Goal: Obtain resource: Download file/media

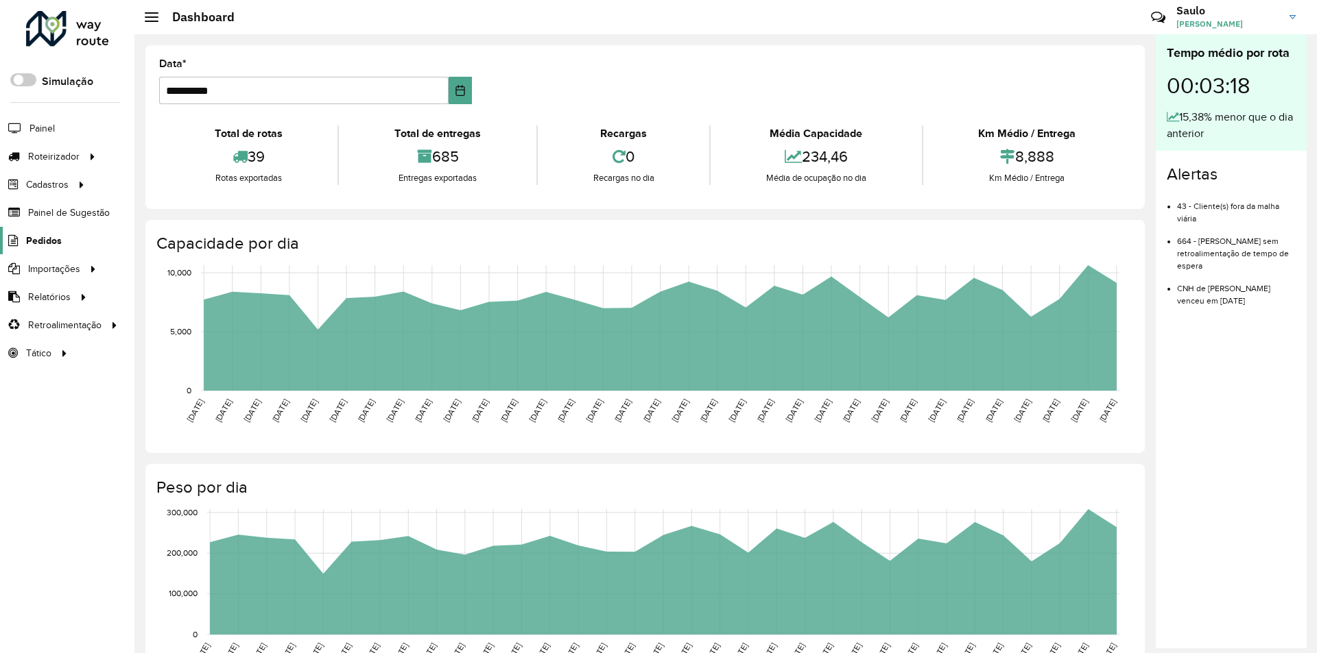
click at [48, 243] on span "Pedidos" at bounding box center [44, 241] width 36 height 14
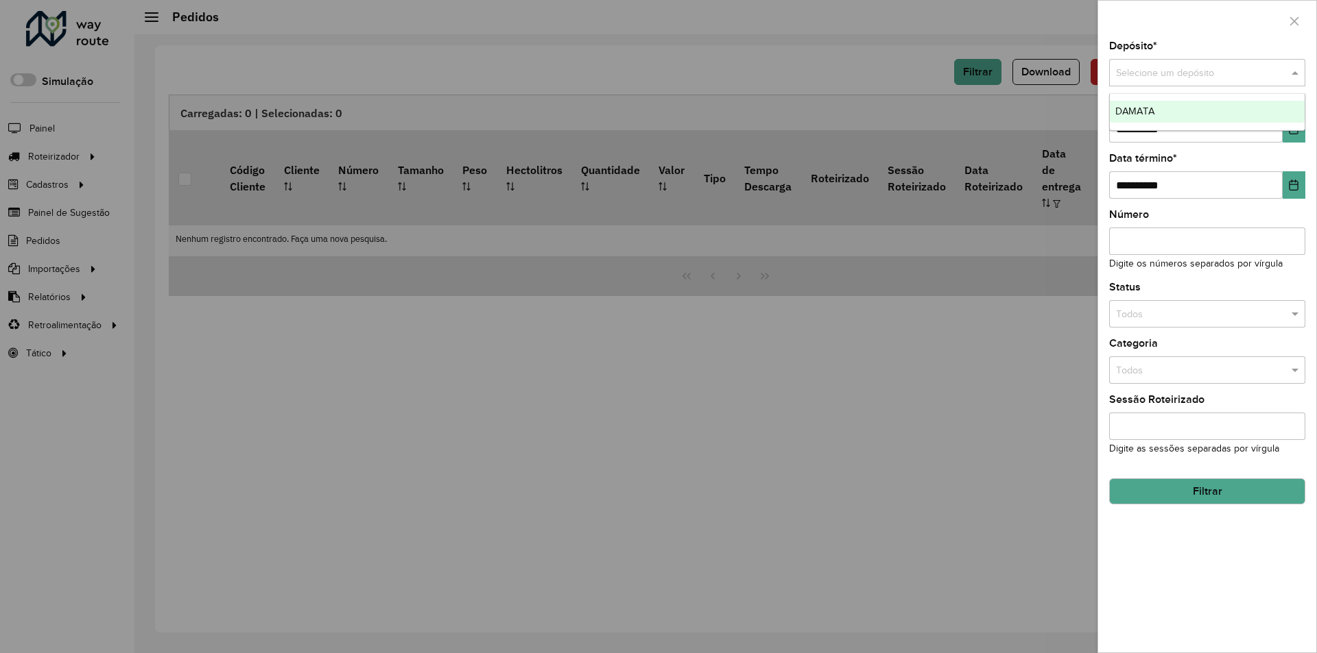
click at [1155, 77] on input "text" at bounding box center [1193, 73] width 155 height 15
click at [1151, 112] on span "DAMATA" at bounding box center [1134, 111] width 39 height 11
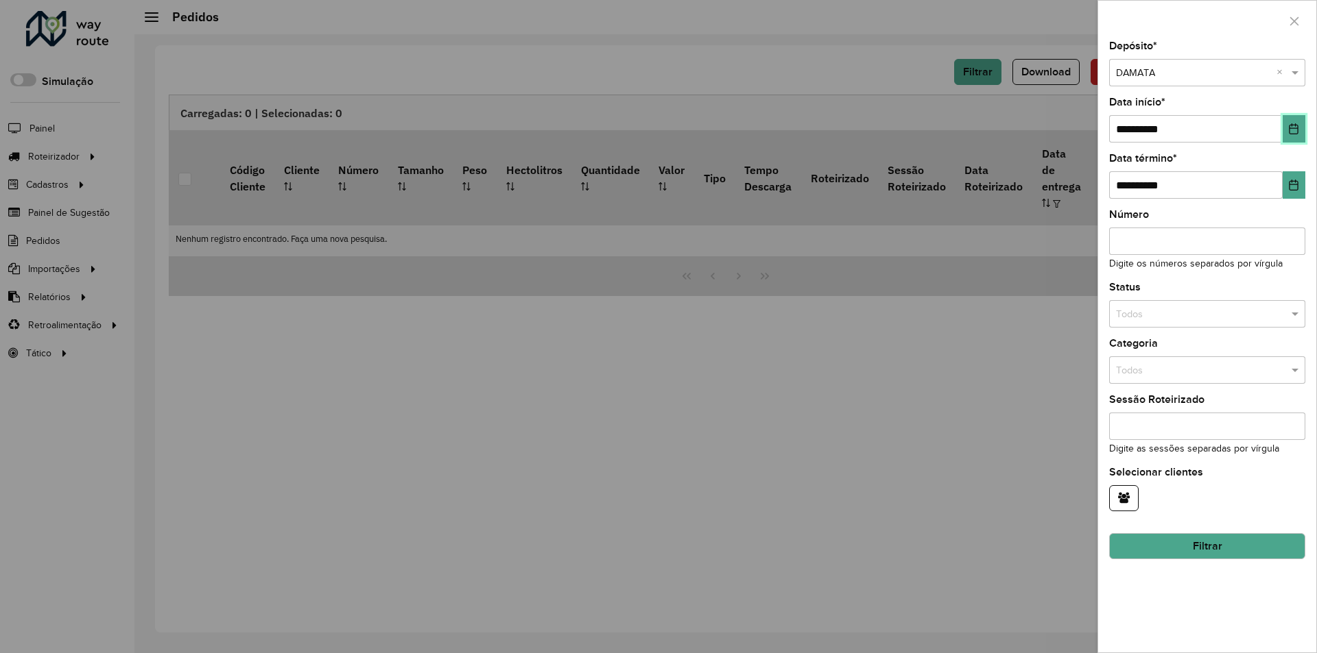
click at [1302, 128] on button "Choose Date" at bounding box center [1293, 128] width 23 height 27
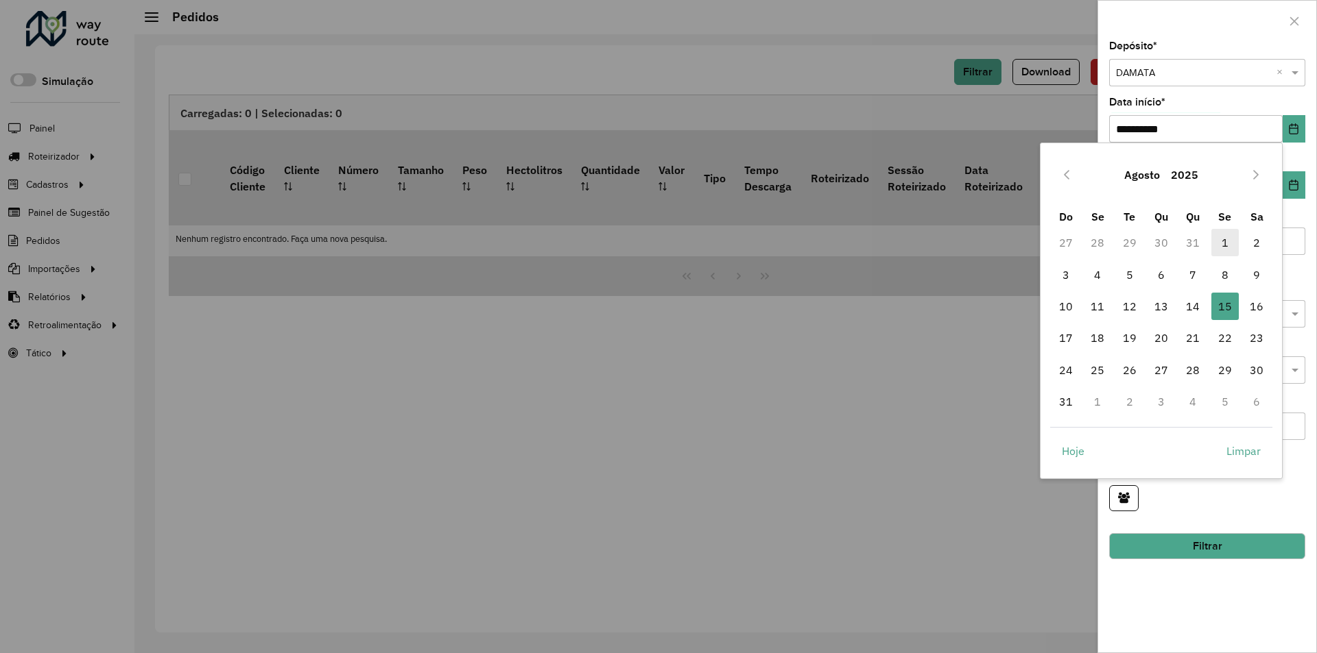
click at [1227, 243] on span "1" at bounding box center [1224, 242] width 27 height 27
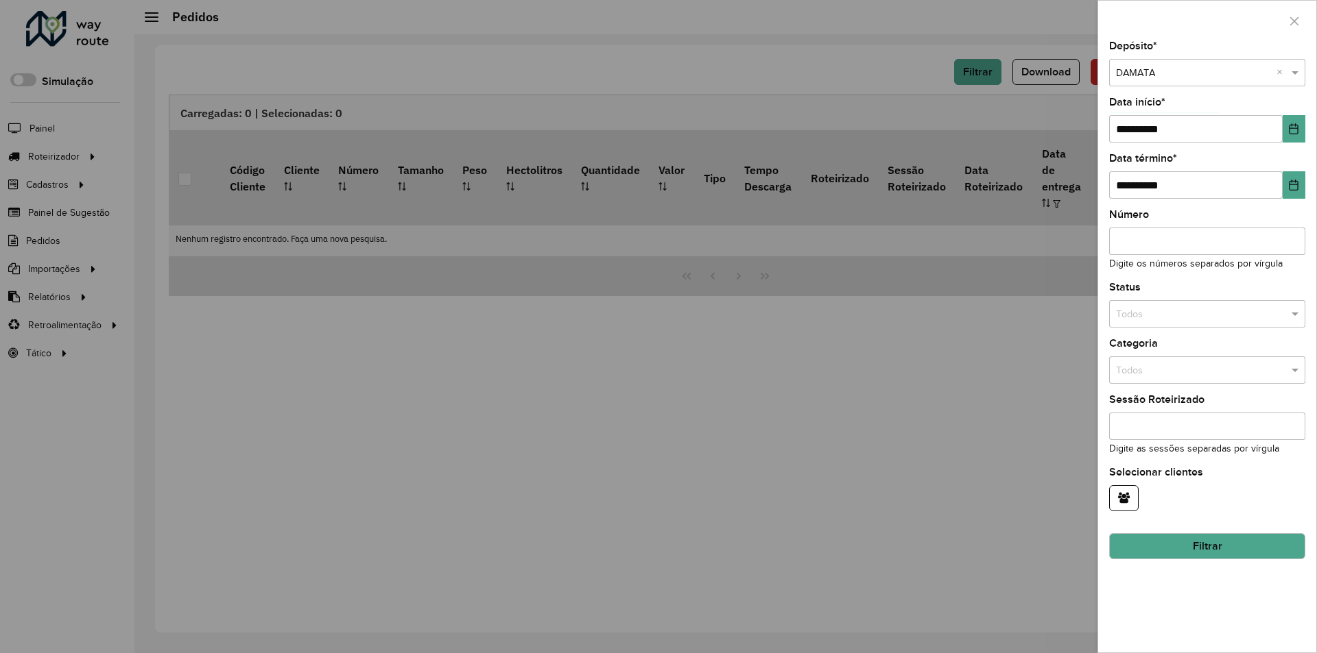
click at [1203, 547] on button "Filtrar" at bounding box center [1207, 546] width 196 height 26
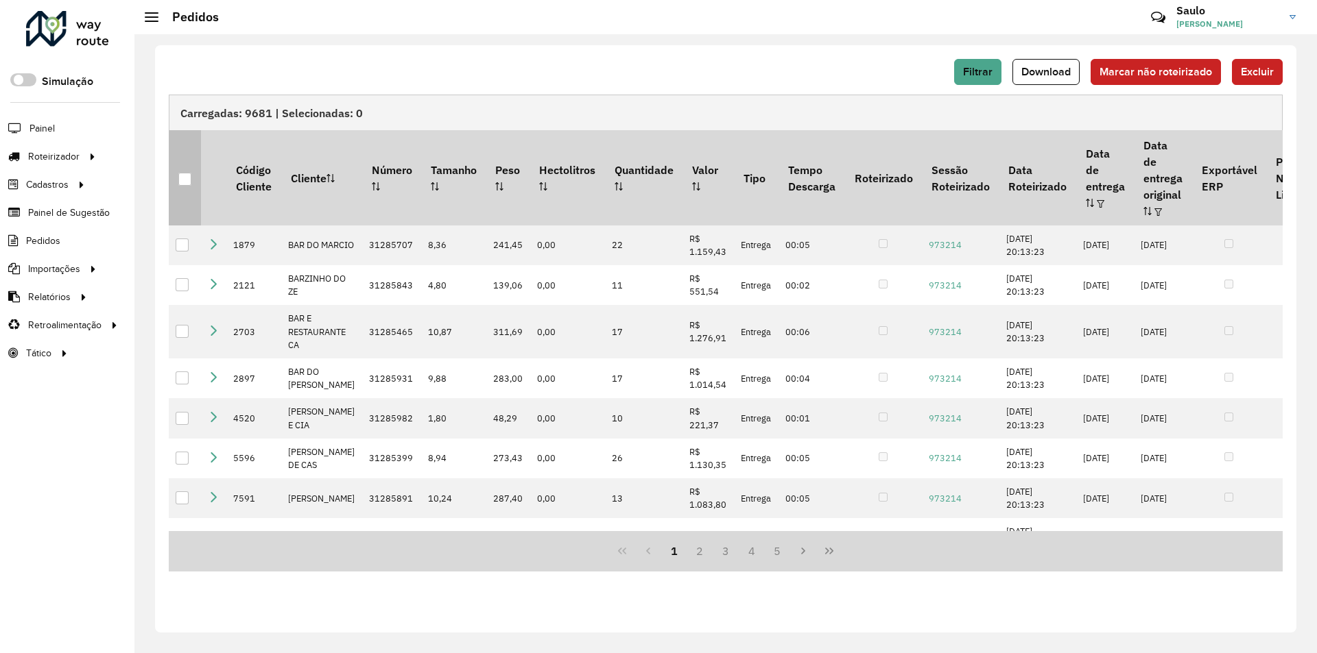
click at [186, 173] on div at bounding box center [184, 179] width 13 height 13
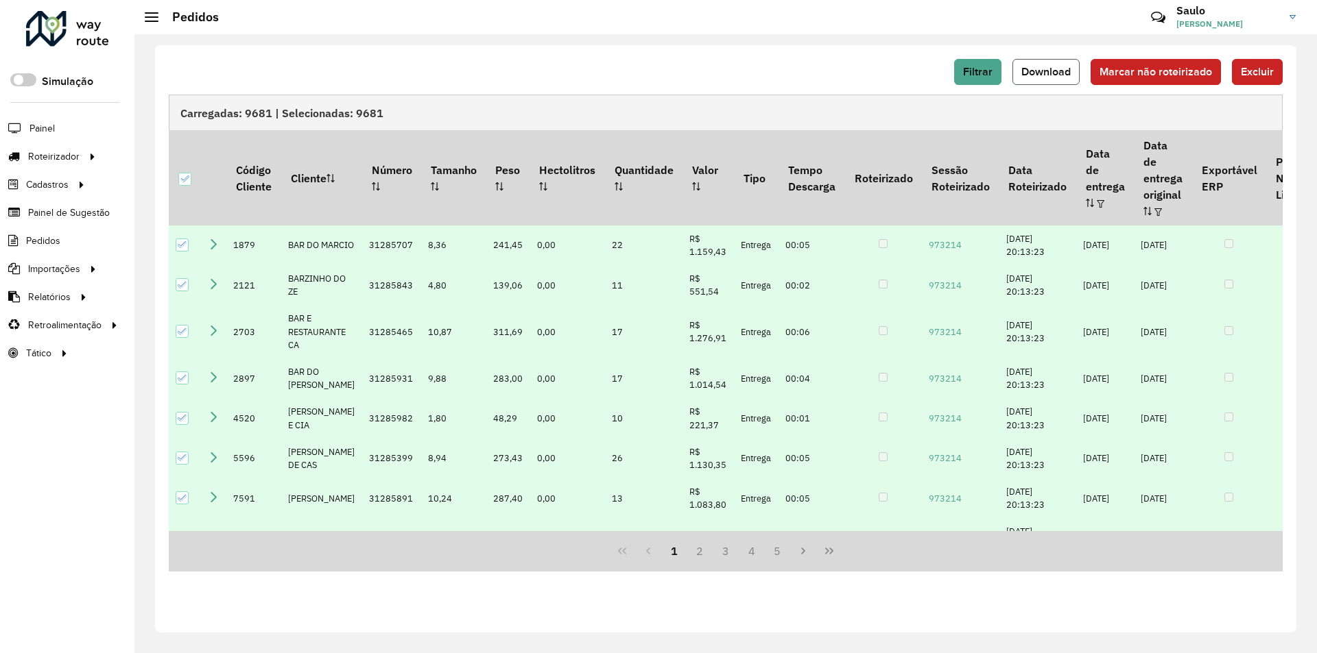
click at [1054, 71] on span "Download" at bounding box center [1045, 72] width 49 height 12
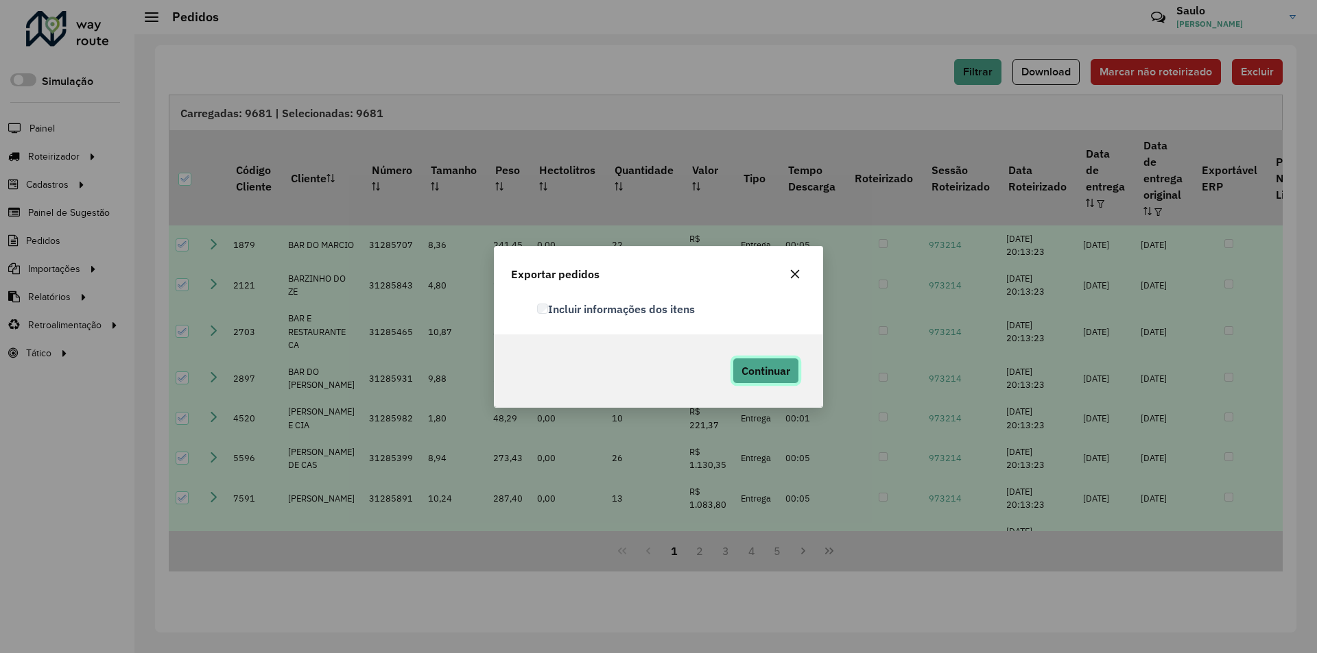
click at [772, 366] on span "Continuar" at bounding box center [765, 371] width 49 height 14
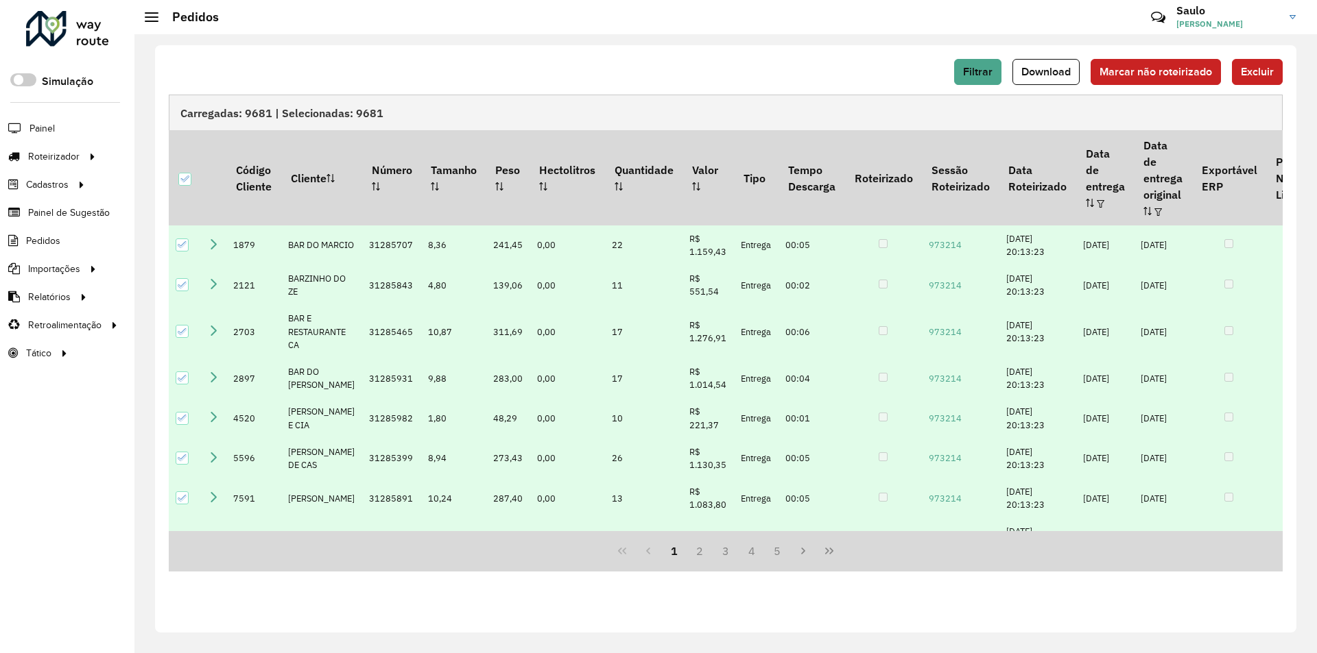
drag, startPoint x: 0, startPoint y: 510, endPoint x: 14, endPoint y: 484, distance: 29.8
click at [0, 510] on div "Roteirizador AmbevTech Simulação Painel Roteirizador Entregas Vendas Cadastros …" at bounding box center [67, 326] width 134 height 653
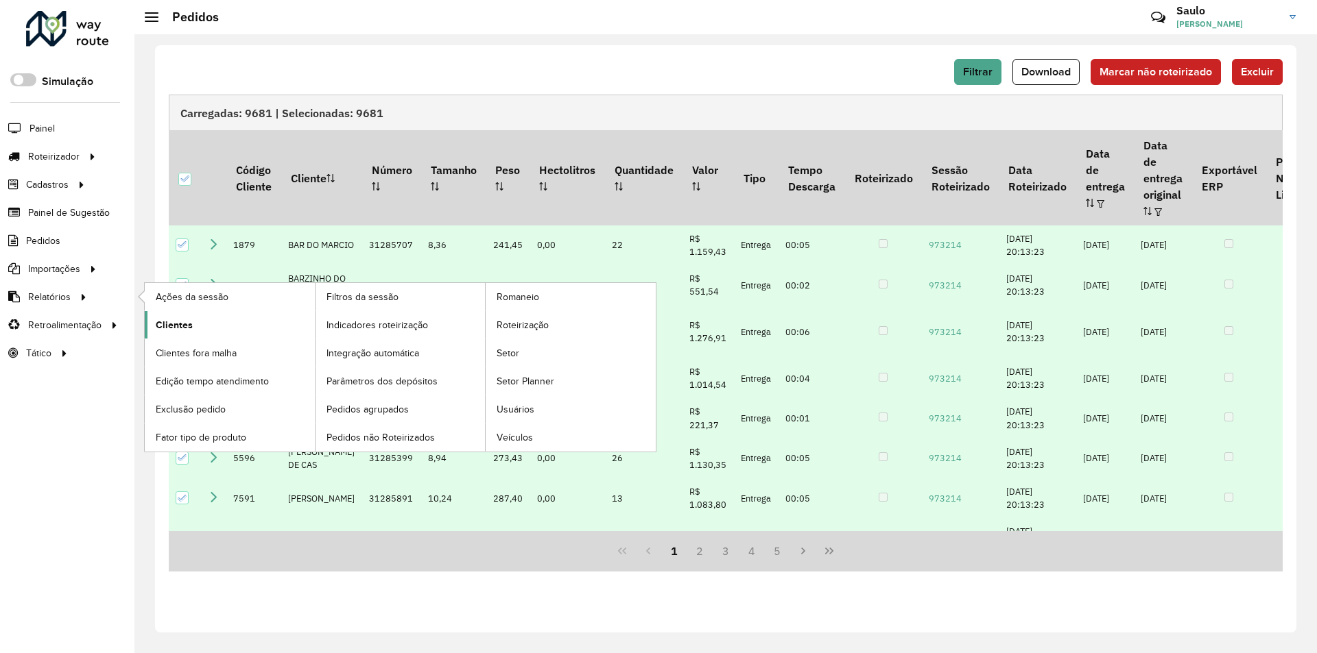
click at [158, 322] on span "Clientes" at bounding box center [174, 325] width 37 height 14
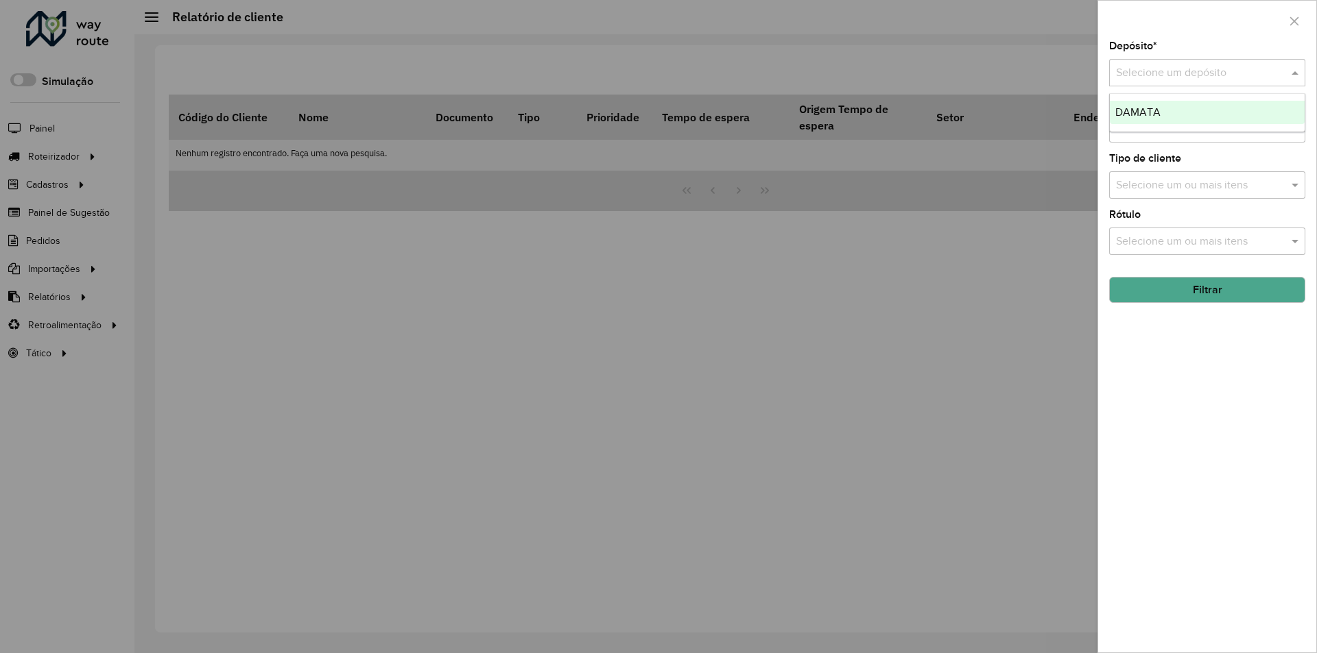
click at [1144, 71] on input "text" at bounding box center [1193, 73] width 155 height 16
click at [1138, 113] on span "DAMATA" at bounding box center [1137, 112] width 45 height 12
click at [1164, 290] on button "Filtrar" at bounding box center [1207, 290] width 196 height 26
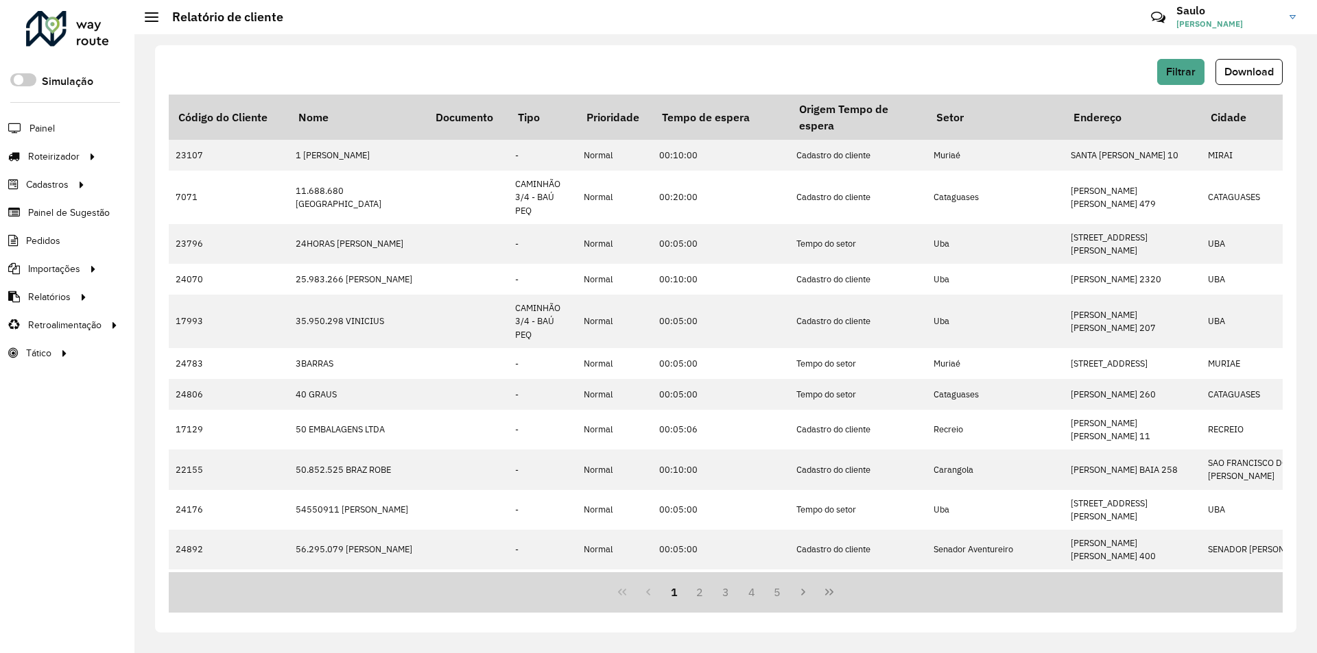
click at [1243, 73] on span "Download" at bounding box center [1248, 72] width 49 height 12
click at [71, 483] on div "Roteirizador AmbevTech Simulação Painel Roteirizador Entregas Vendas Cadastros …" at bounding box center [67, 326] width 134 height 653
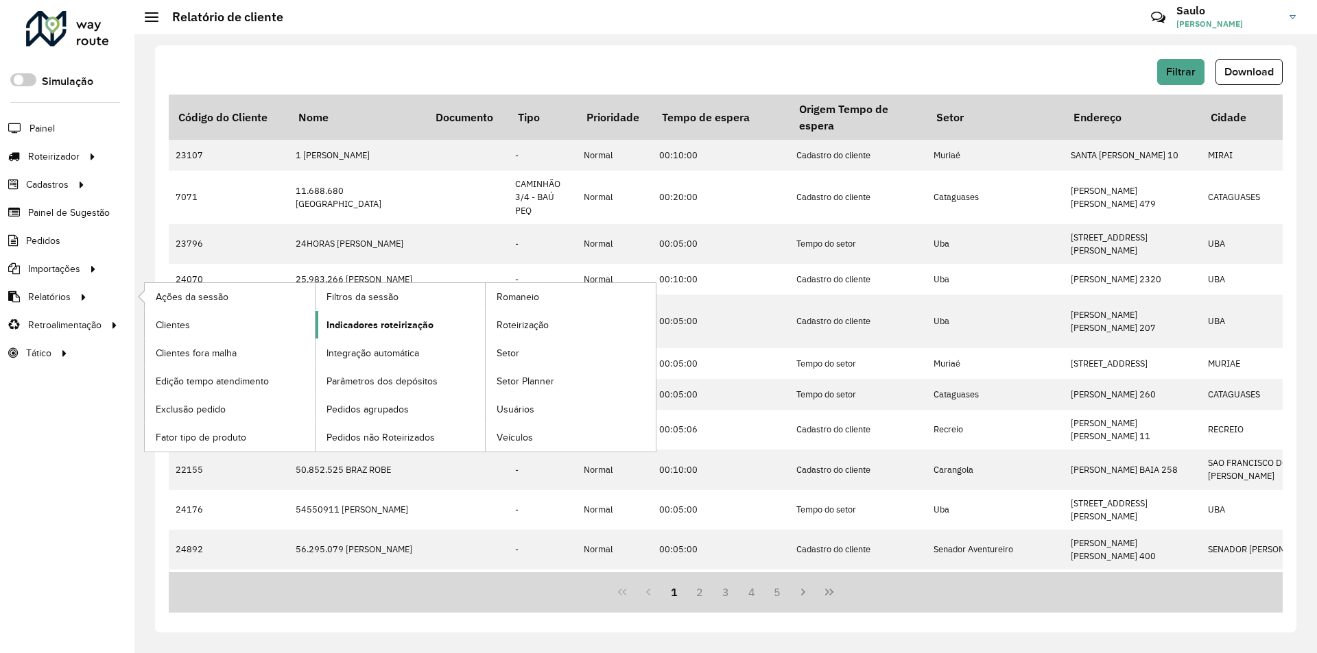
click at [376, 323] on span "Indicadores roteirização" at bounding box center [379, 325] width 107 height 14
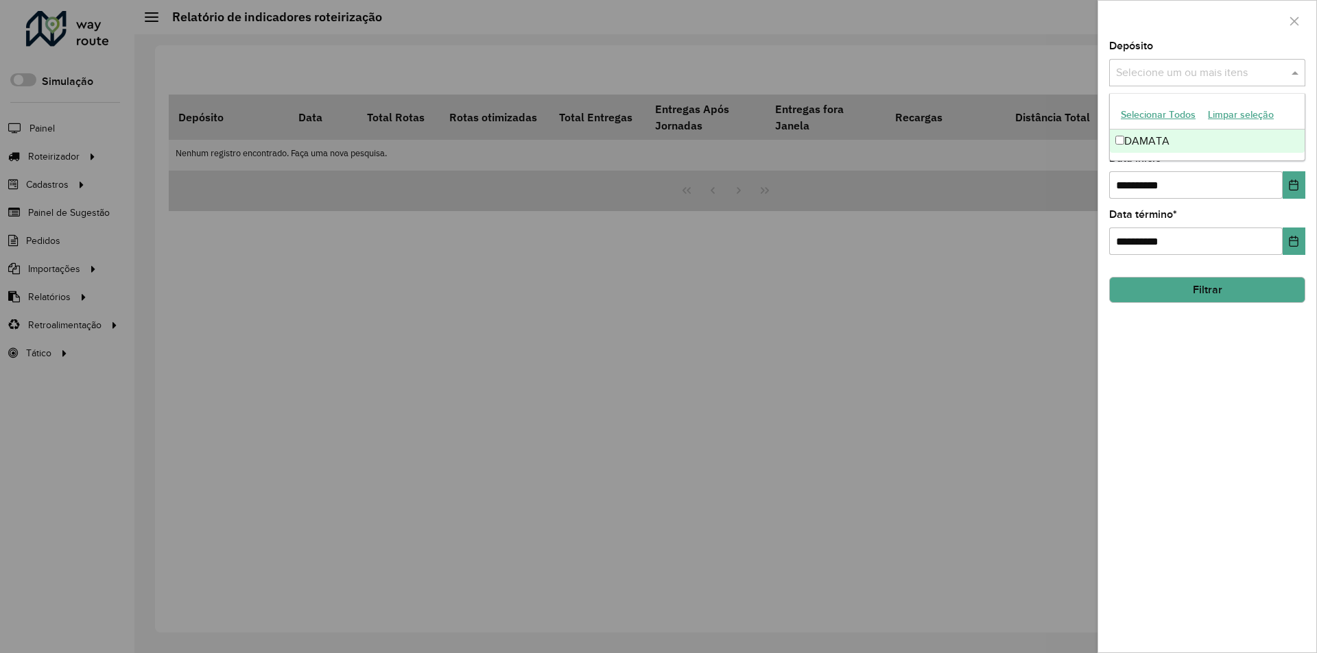
click at [1149, 75] on input "text" at bounding box center [1200, 73] width 176 height 16
click at [1145, 143] on div "DAMATA" at bounding box center [1206, 141] width 195 height 23
click at [1293, 183] on icon "Choose Date" at bounding box center [1293, 185] width 11 height 11
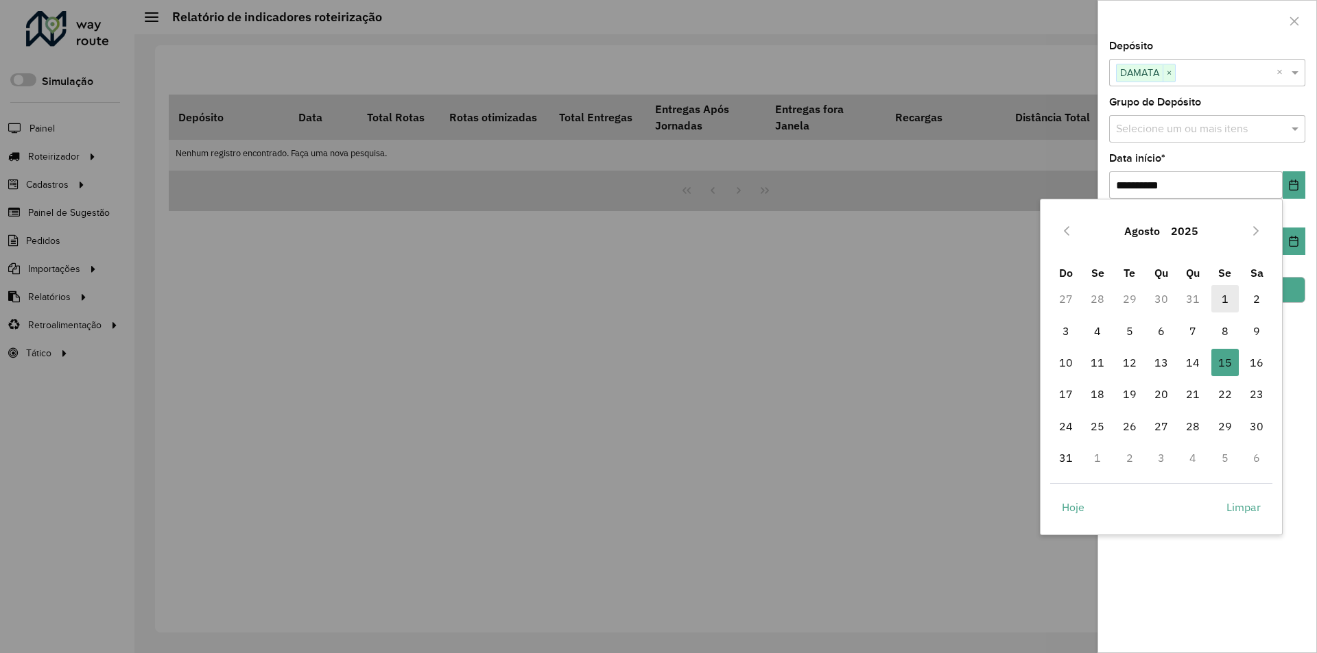
click at [1216, 300] on span "1" at bounding box center [1224, 298] width 27 height 27
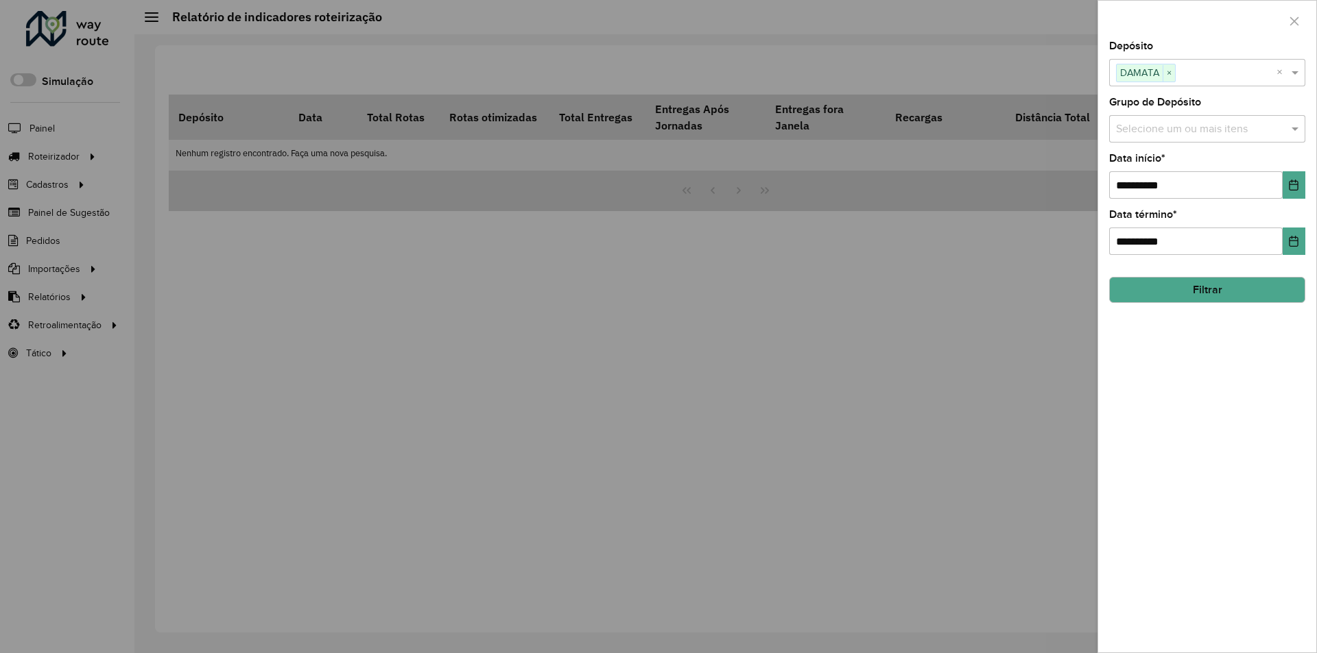
click at [1216, 294] on button "Filtrar" at bounding box center [1207, 290] width 196 height 26
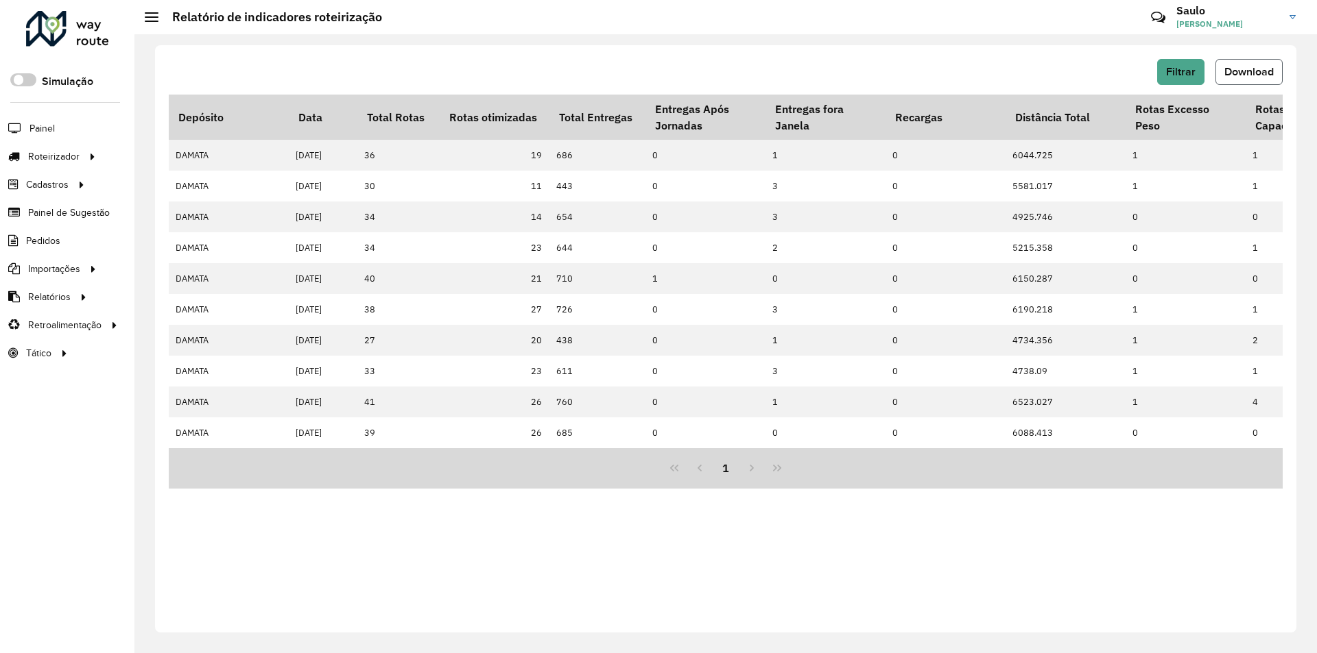
click at [1260, 71] on span "Download" at bounding box center [1248, 72] width 49 height 12
click at [60, 461] on div "Roteirizador AmbevTech Simulação Painel Roteirizador Entregas Vendas Cadastros …" at bounding box center [67, 326] width 134 height 653
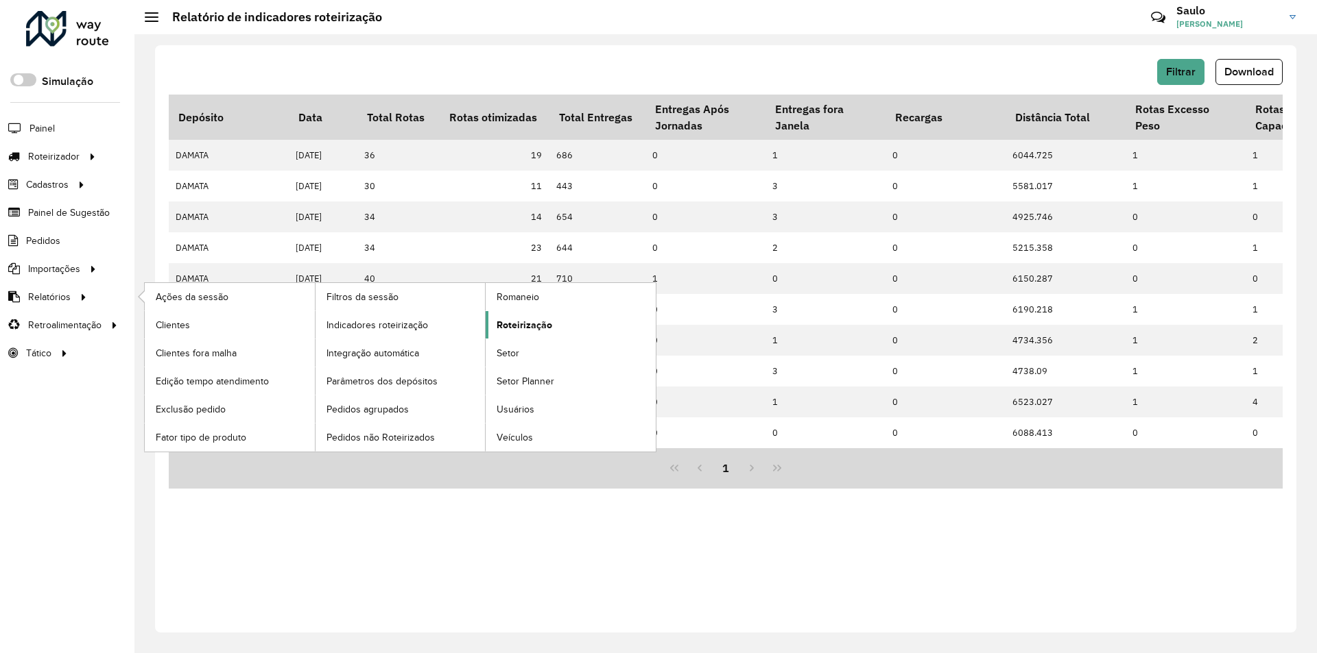
click at [516, 330] on span "Roteirização" at bounding box center [524, 325] width 56 height 14
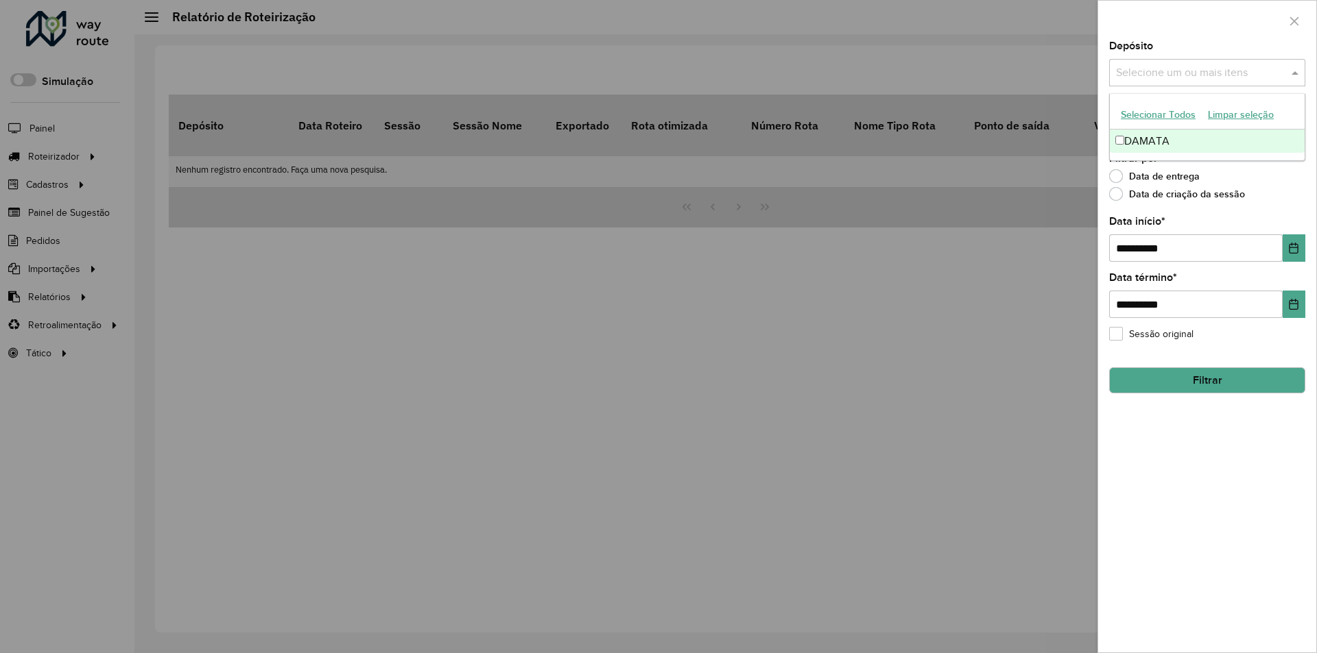
click at [1165, 77] on input "text" at bounding box center [1200, 73] width 176 height 16
click at [1145, 139] on div "DAMATA" at bounding box center [1206, 141] width 195 height 23
click at [1219, 507] on div "**********" at bounding box center [1207, 347] width 218 height 612
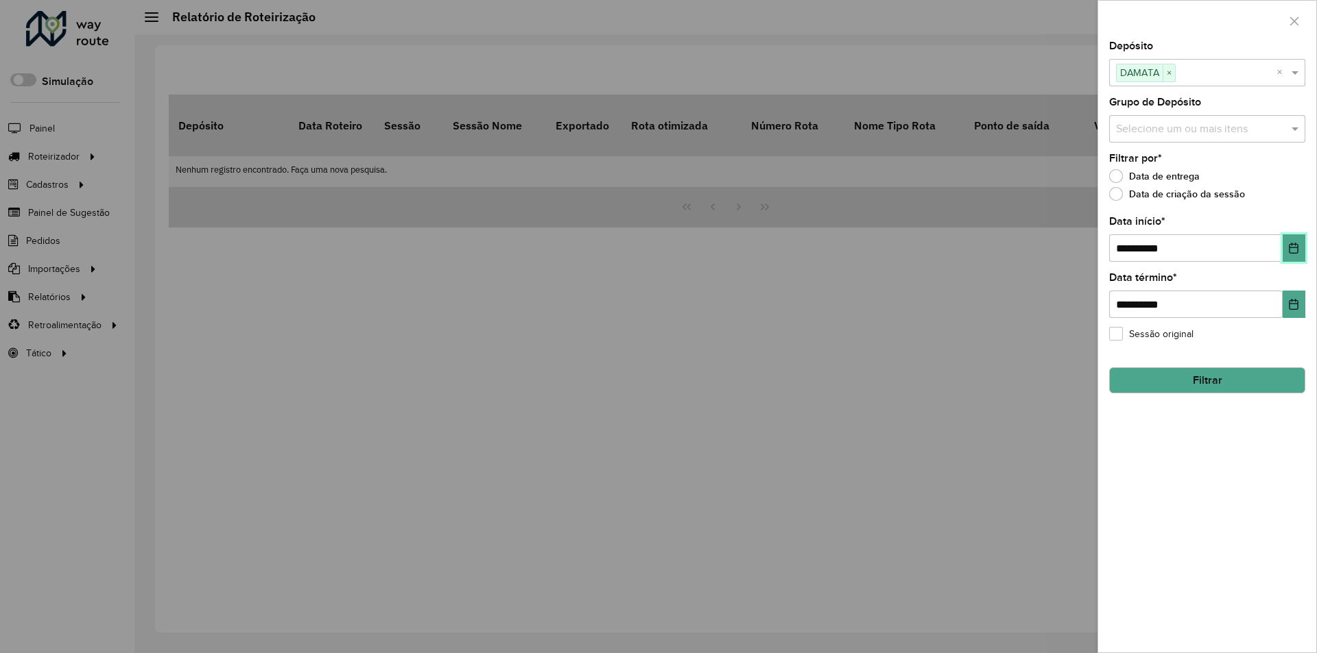
click at [1301, 240] on button "Choose Date" at bounding box center [1293, 248] width 23 height 27
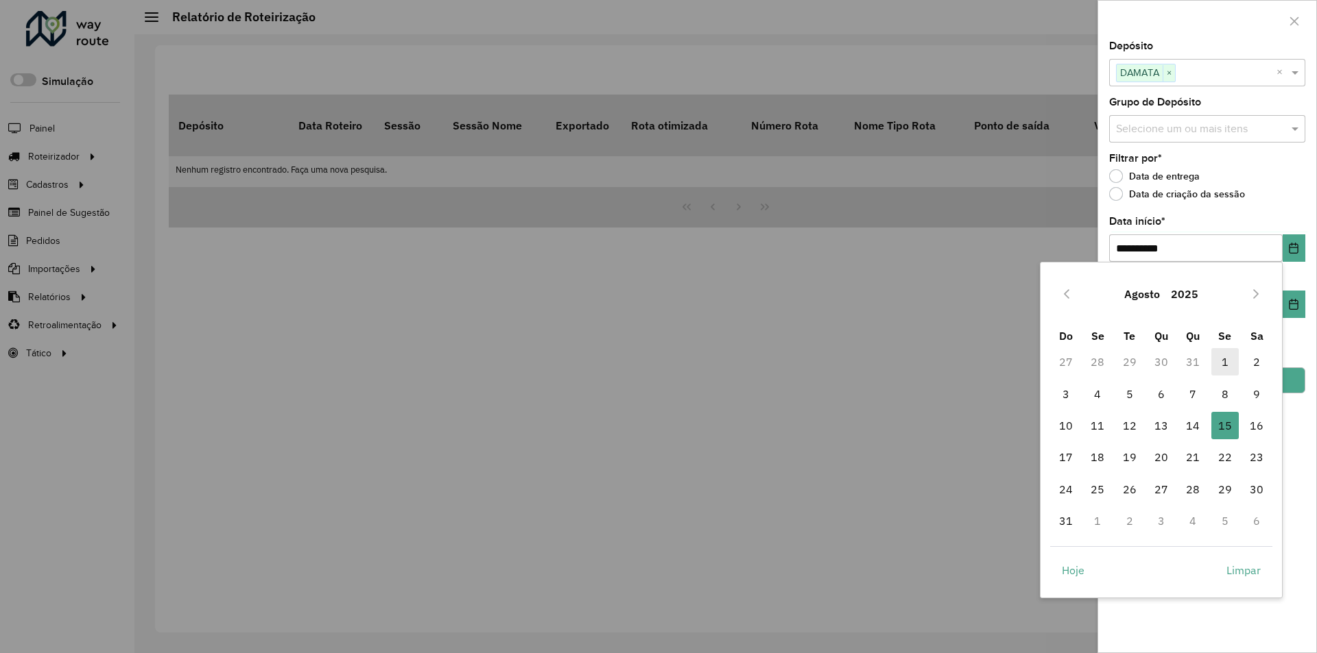
click at [1221, 365] on span "1" at bounding box center [1224, 361] width 27 height 27
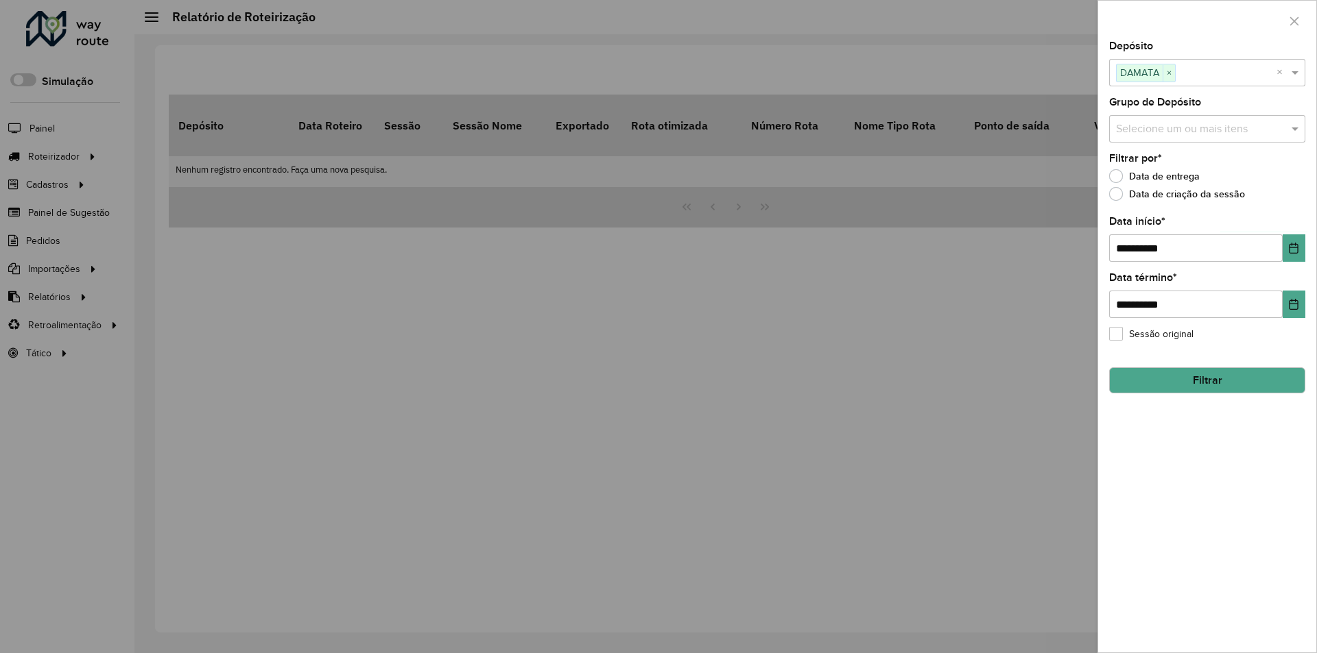
click at [1229, 371] on button "Filtrar" at bounding box center [1207, 381] width 196 height 26
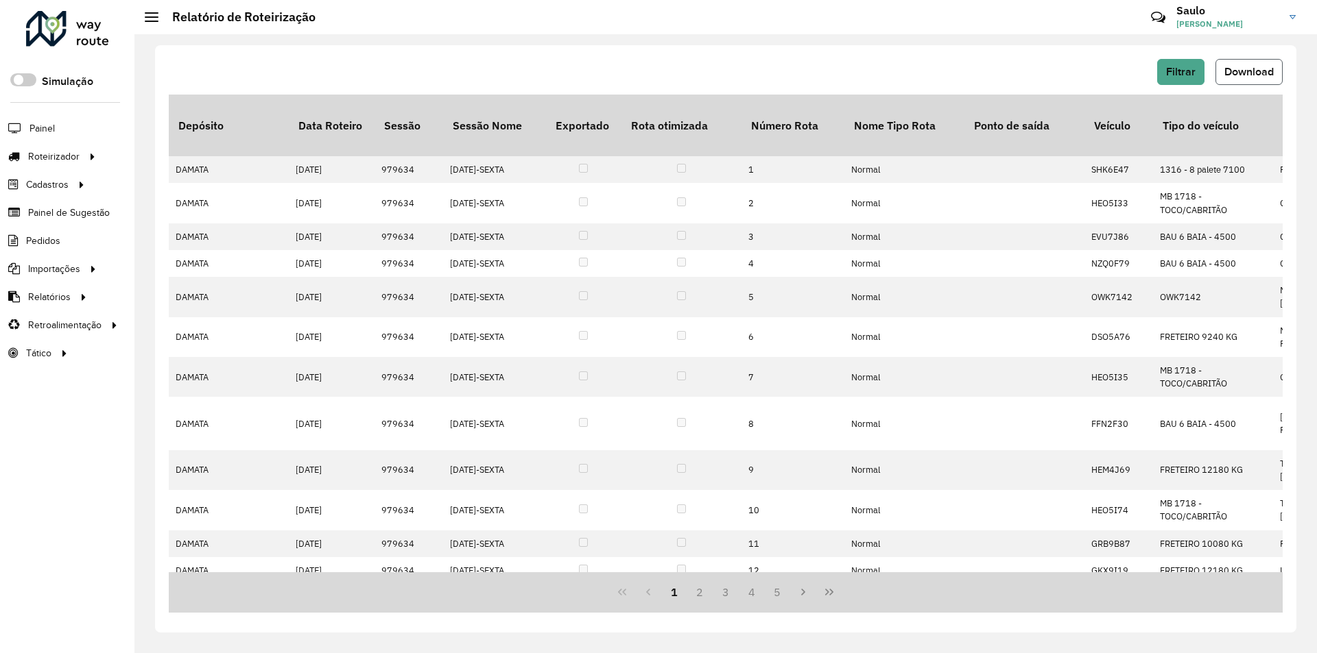
click at [1261, 73] on span "Download" at bounding box center [1248, 72] width 49 height 12
click at [47, 41] on div at bounding box center [67, 29] width 83 height 36
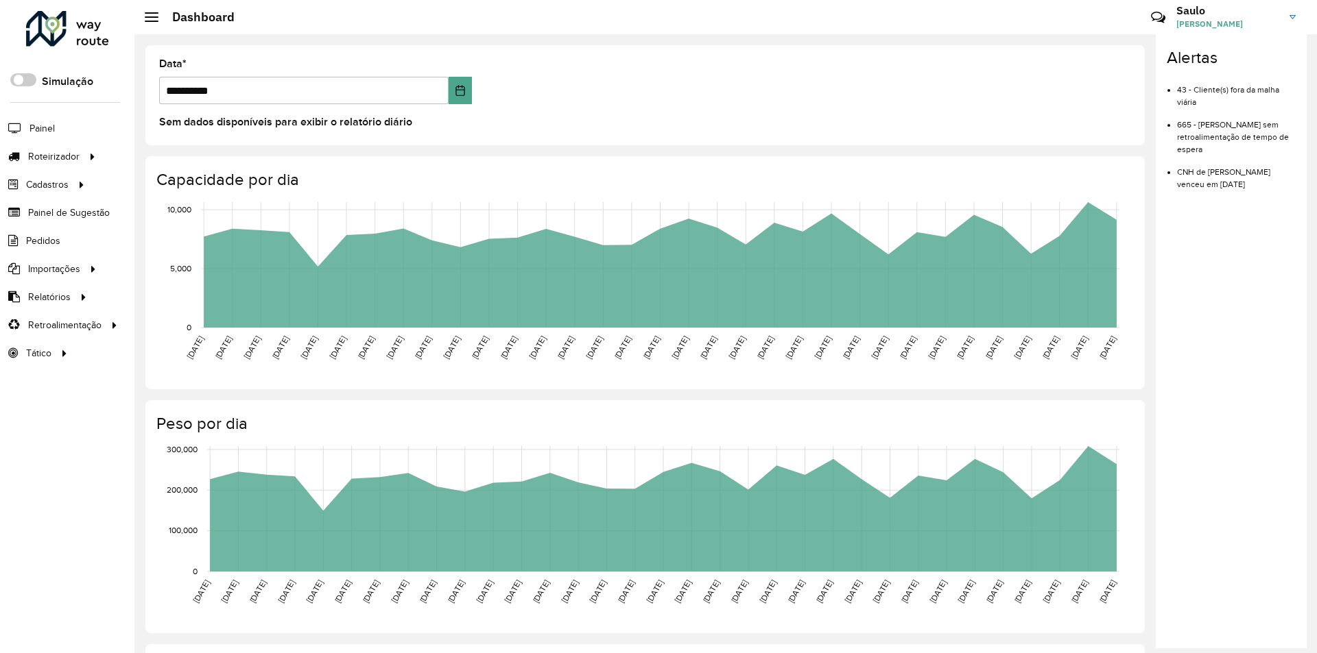
click at [1215, 3] on link "Saulo Saulo Saulo" at bounding box center [1241, 17] width 130 height 36
click at [1216, 106] on link "Encerrar sessão" at bounding box center [1238, 110] width 121 height 42
